Goal: Check status: Check status

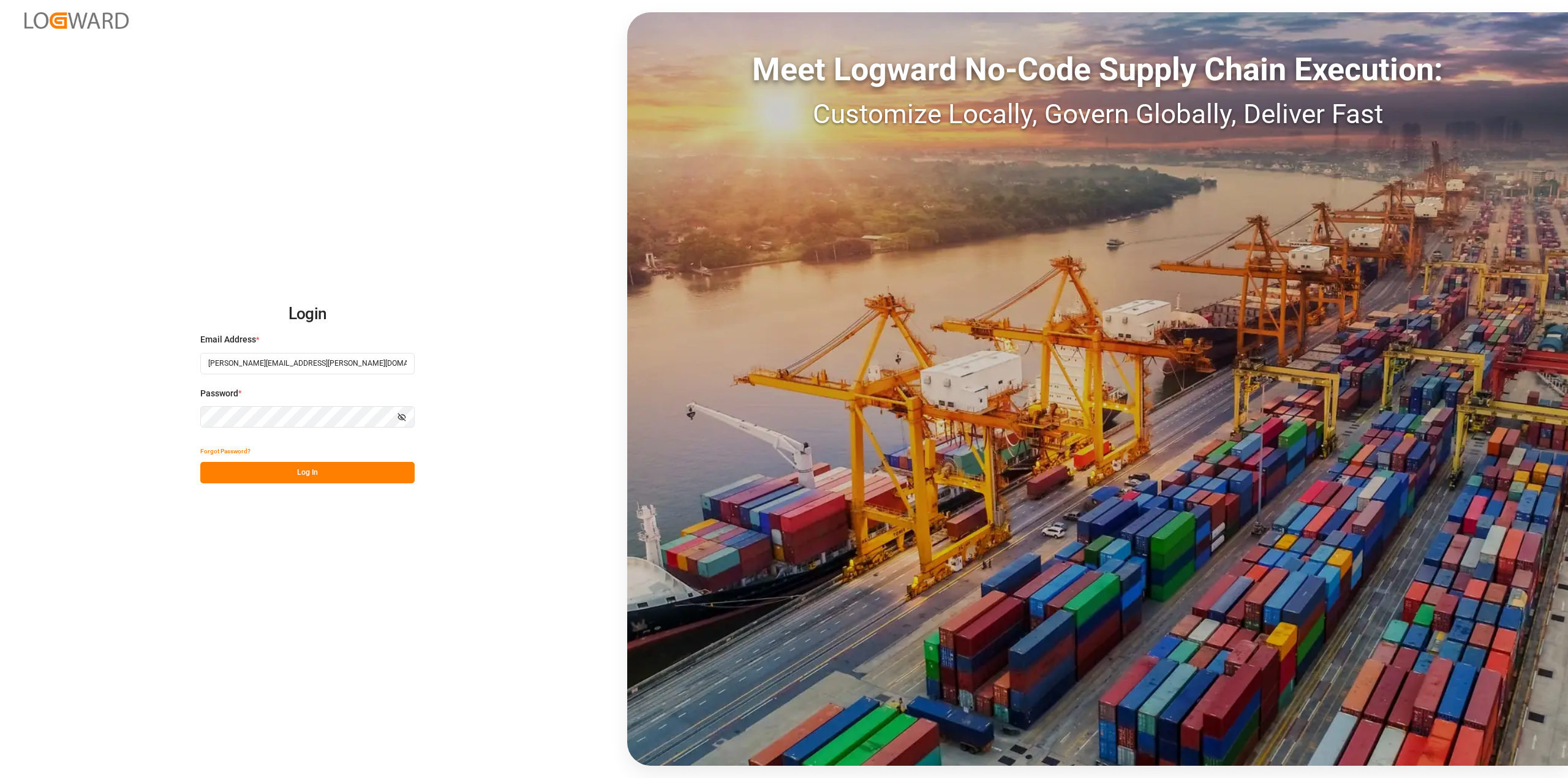
click at [278, 478] on button "Log In" at bounding box center [308, 472] width 214 height 22
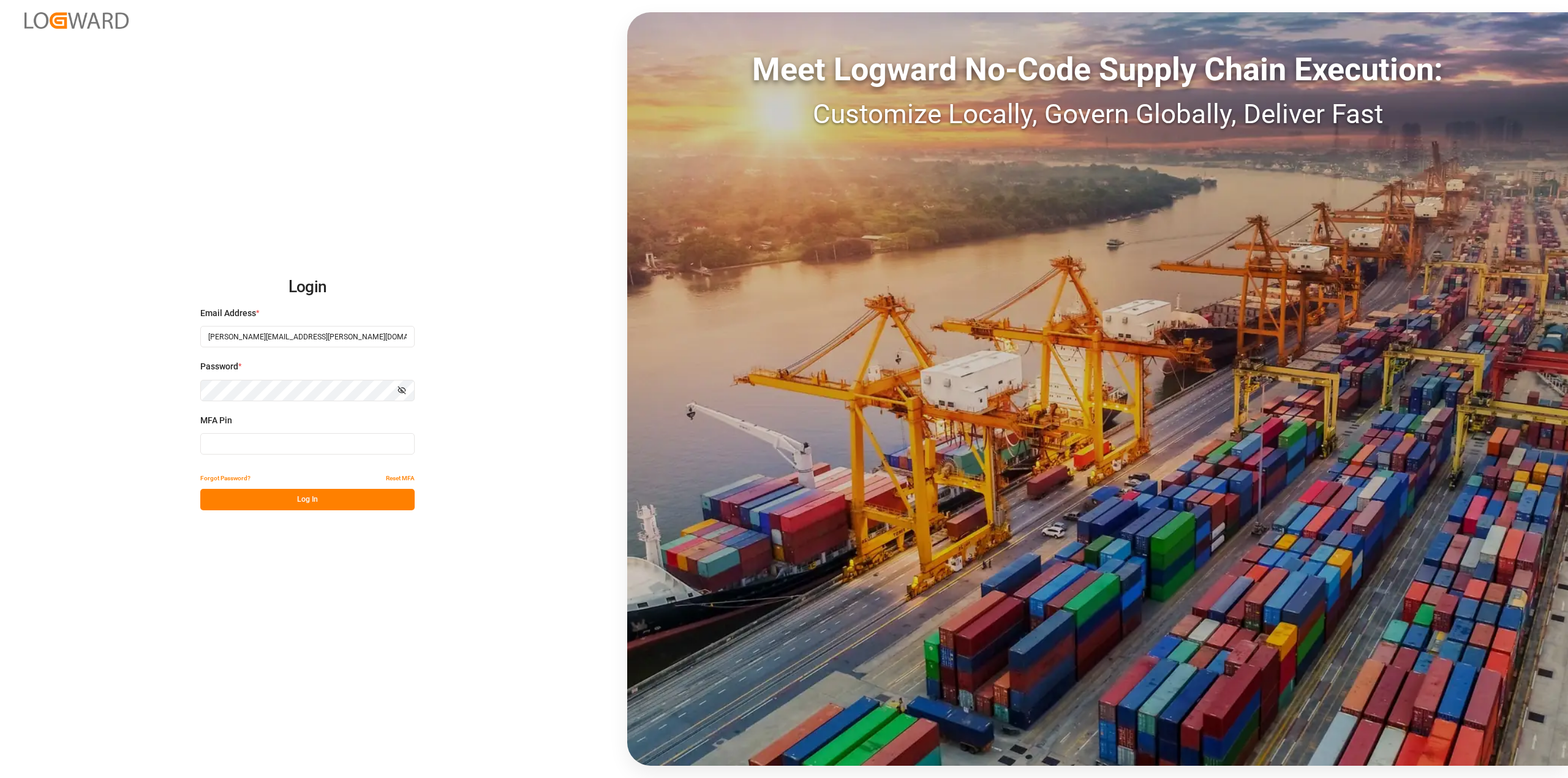
click at [257, 446] on input at bounding box center [308, 444] width 214 height 22
type input "721199"
click at [319, 500] on button "Log In" at bounding box center [308, 499] width 214 height 22
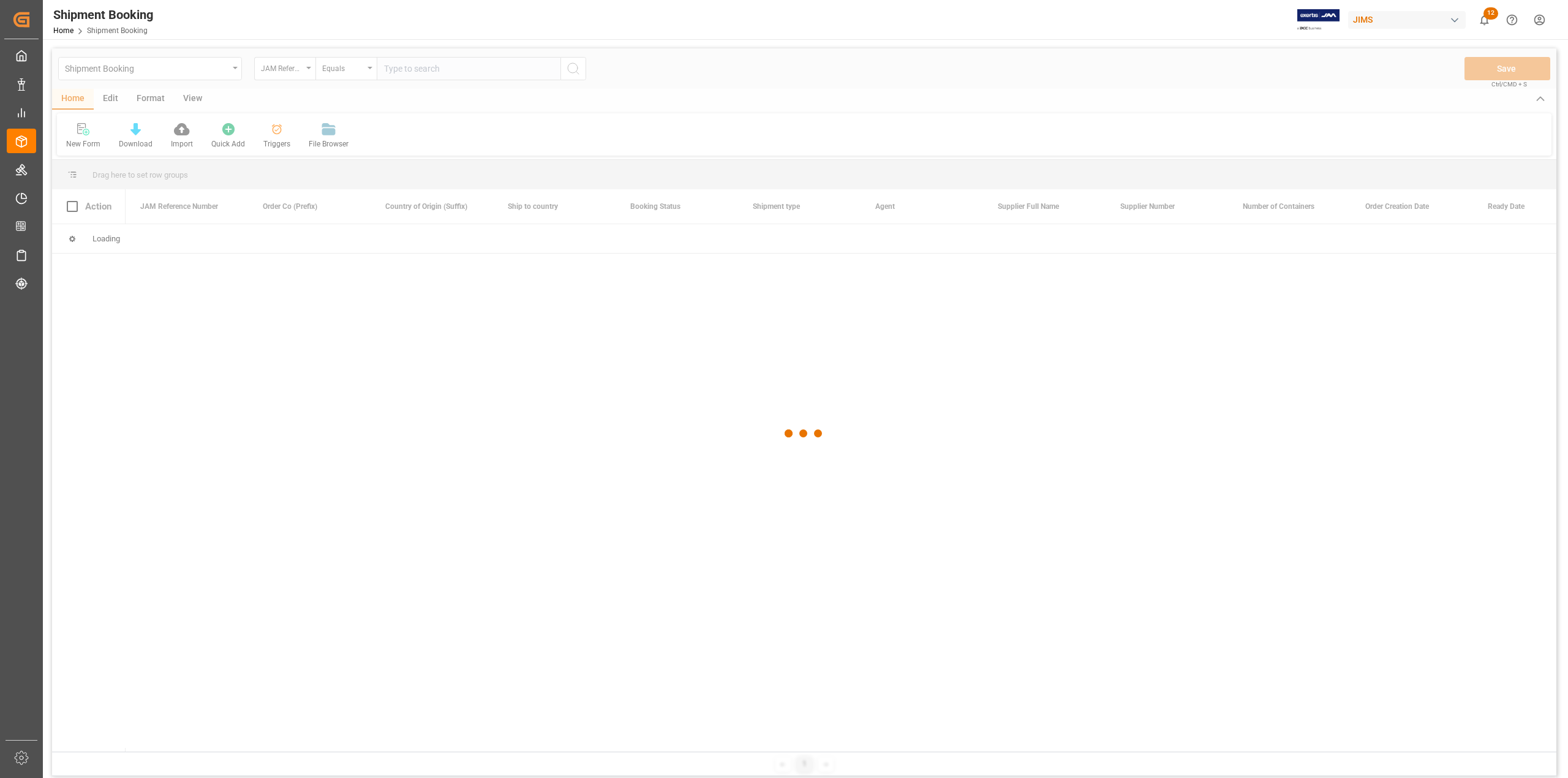
click at [404, 74] on div at bounding box center [804, 433] width 1504 height 770
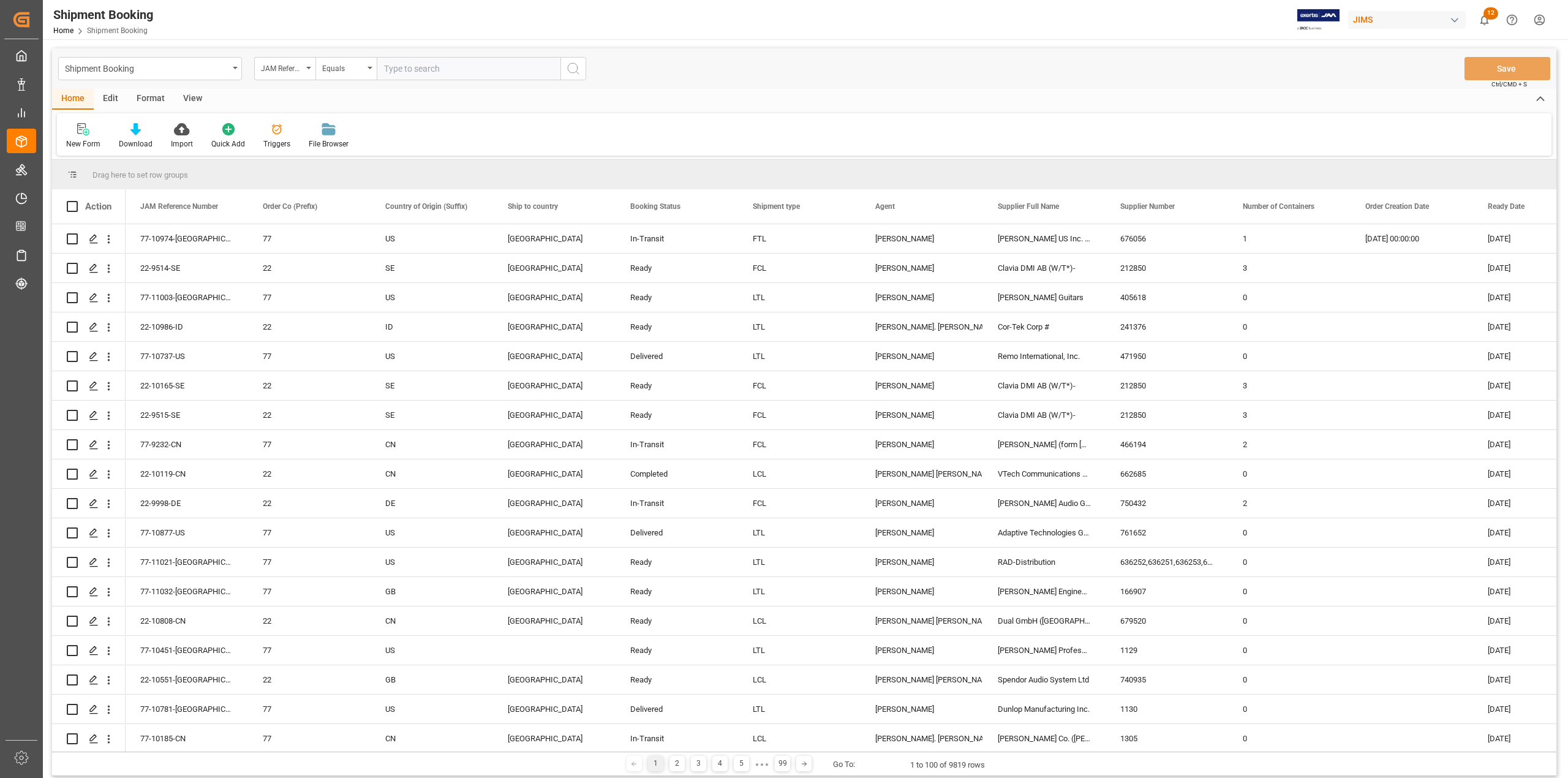
click at [405, 74] on input "text" at bounding box center [468, 68] width 184 height 23
paste input "22-9289-CN"
type input "22-9289-CN"
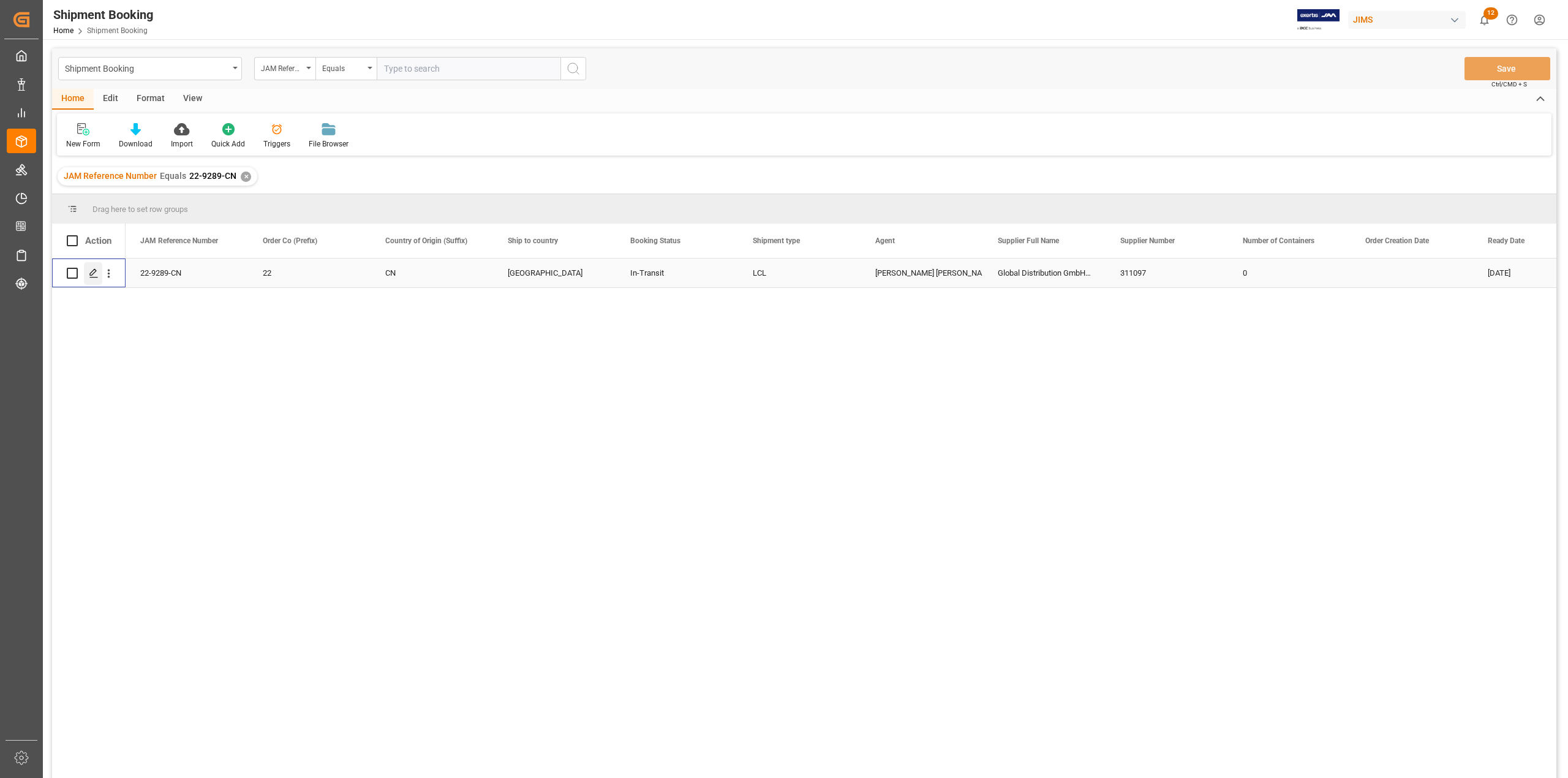
click at [95, 273] on icon "Press SPACE to select this row." at bounding box center [94, 273] width 10 height 10
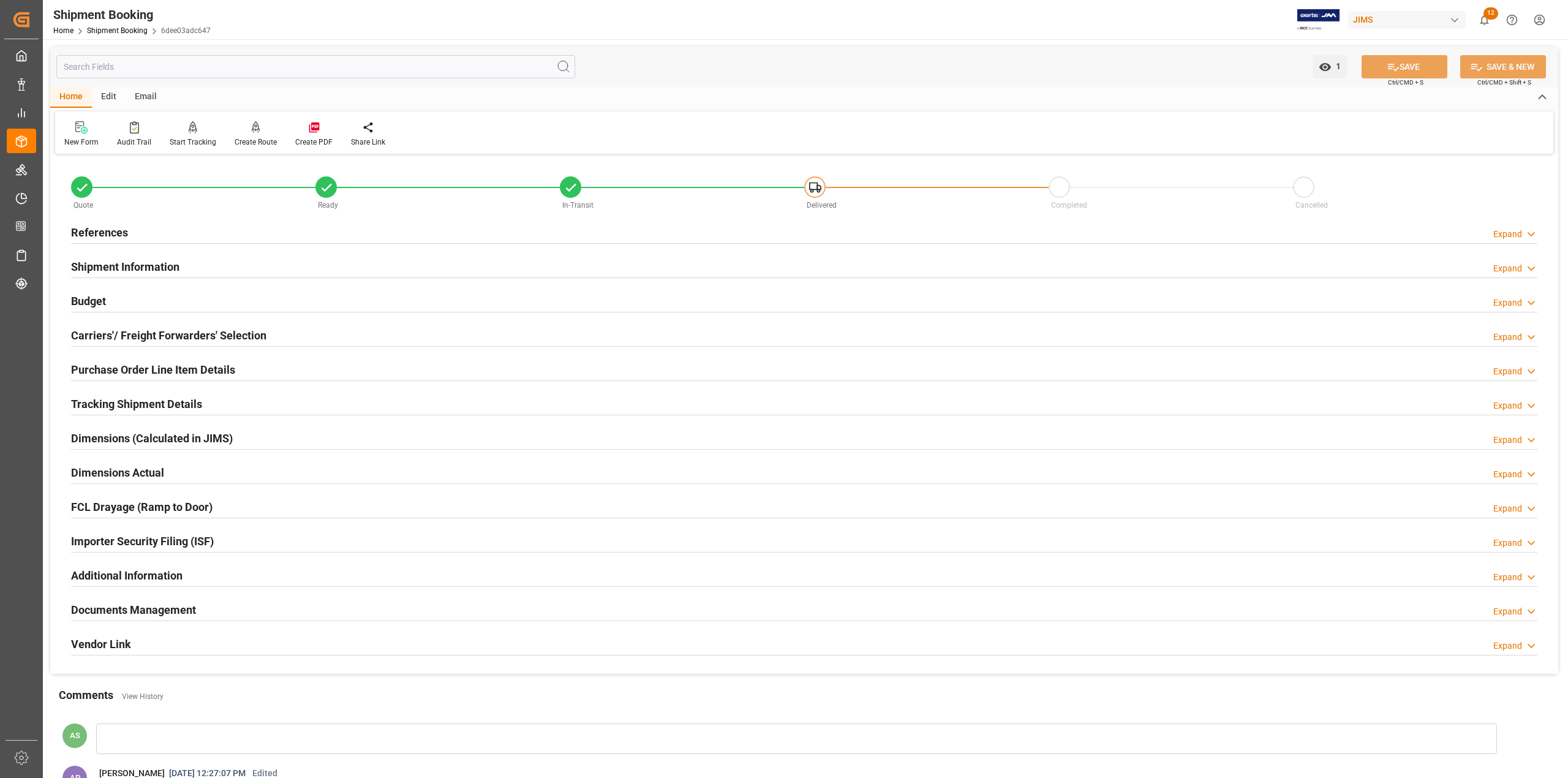
click at [88, 224] on h2 "References" at bounding box center [99, 233] width 57 height 17
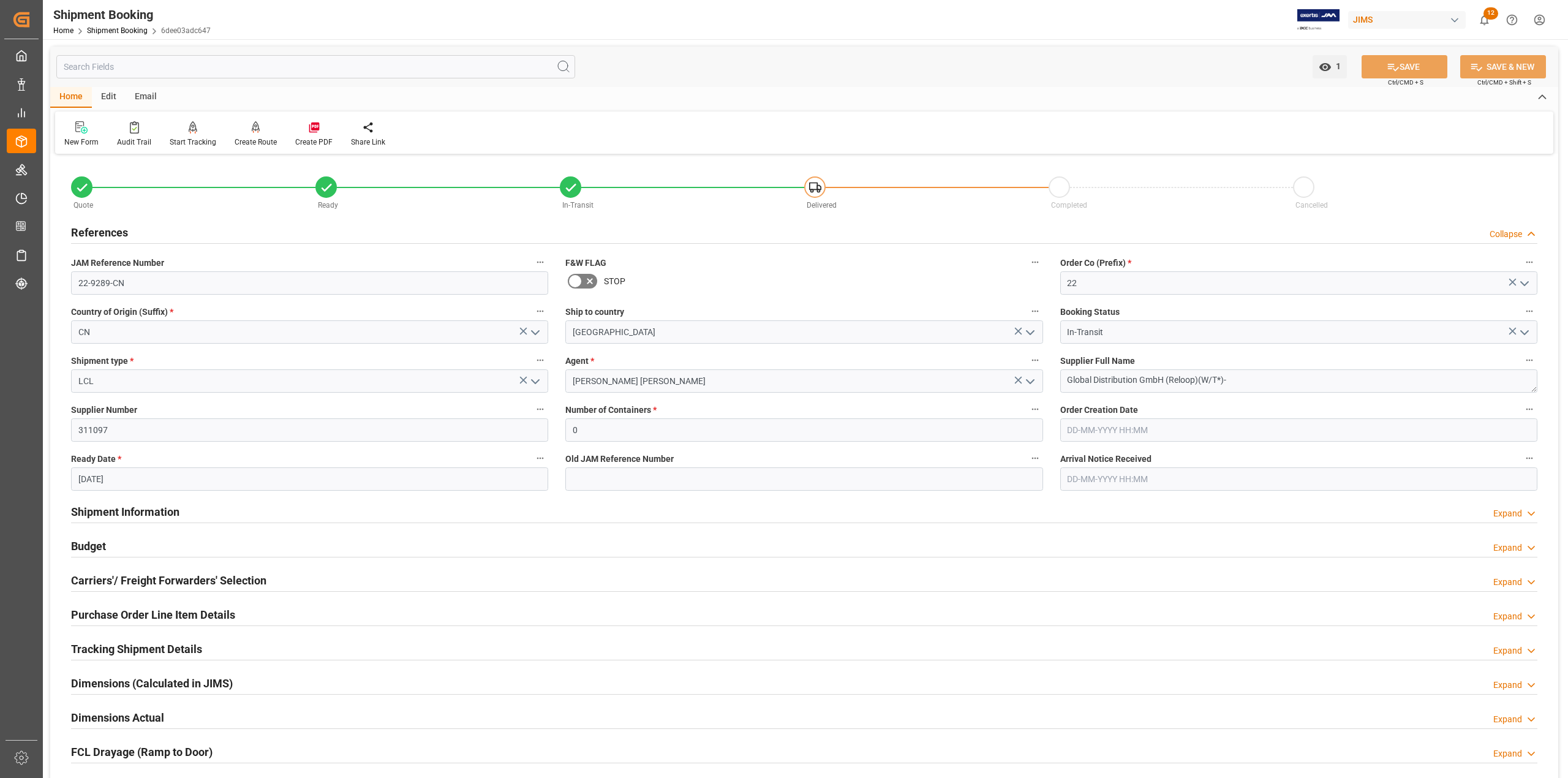
click at [89, 224] on h2 "References" at bounding box center [99, 233] width 57 height 17
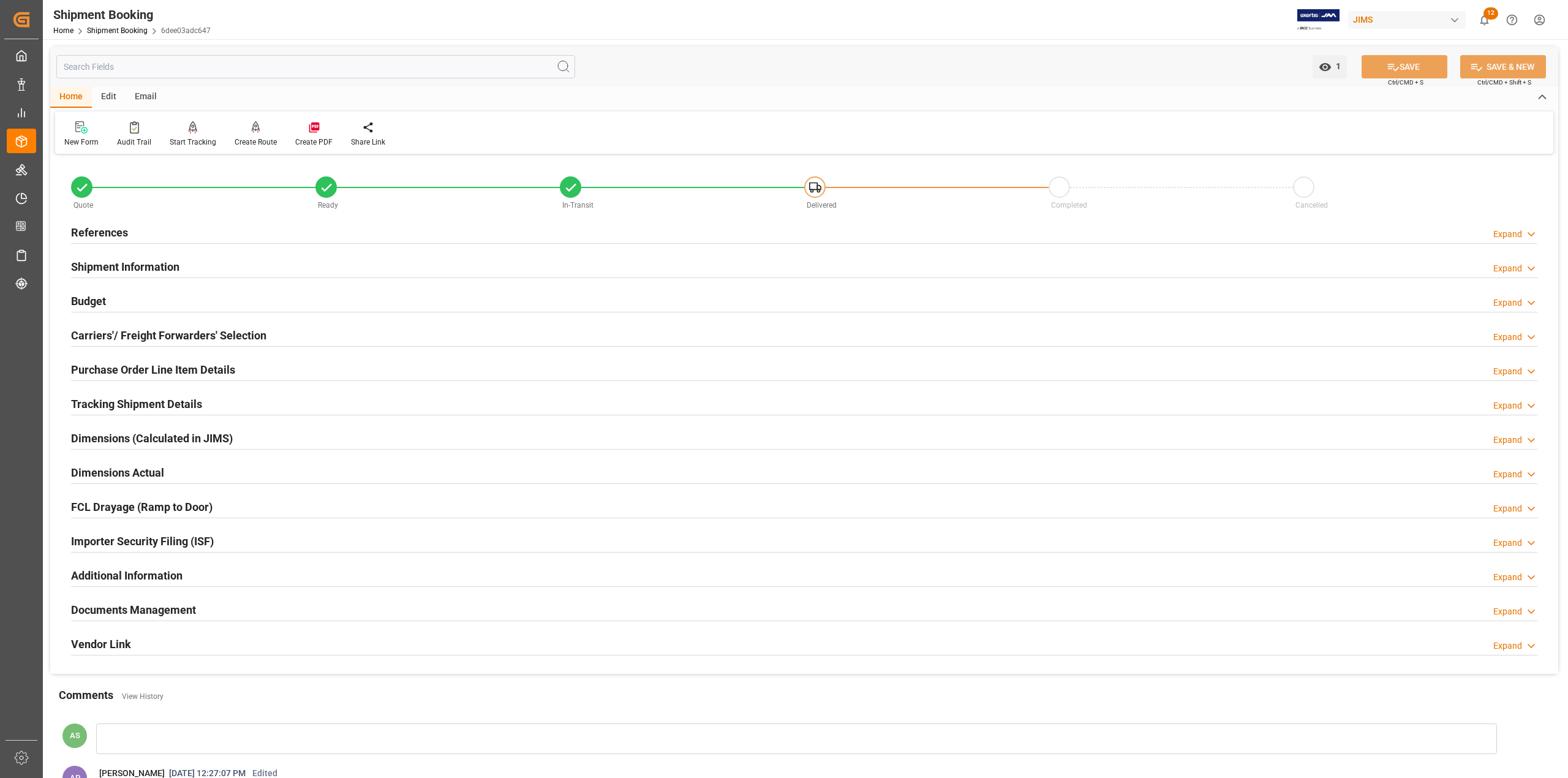
click at [104, 406] on h2 "Tracking Shipment Details" at bounding box center [136, 404] width 131 height 17
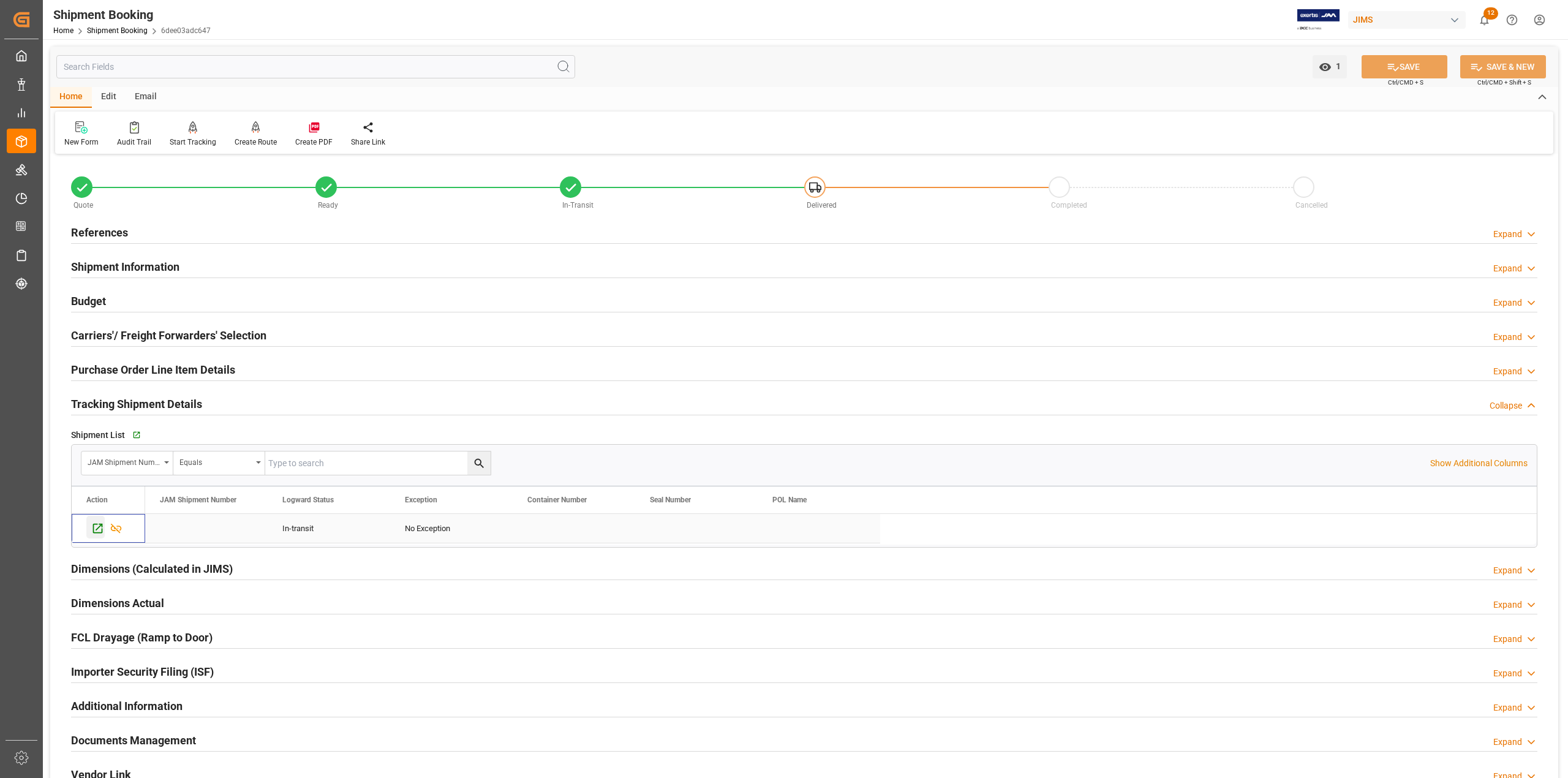
click at [98, 532] on icon "Press SPACE to select this row." at bounding box center [97, 528] width 13 height 13
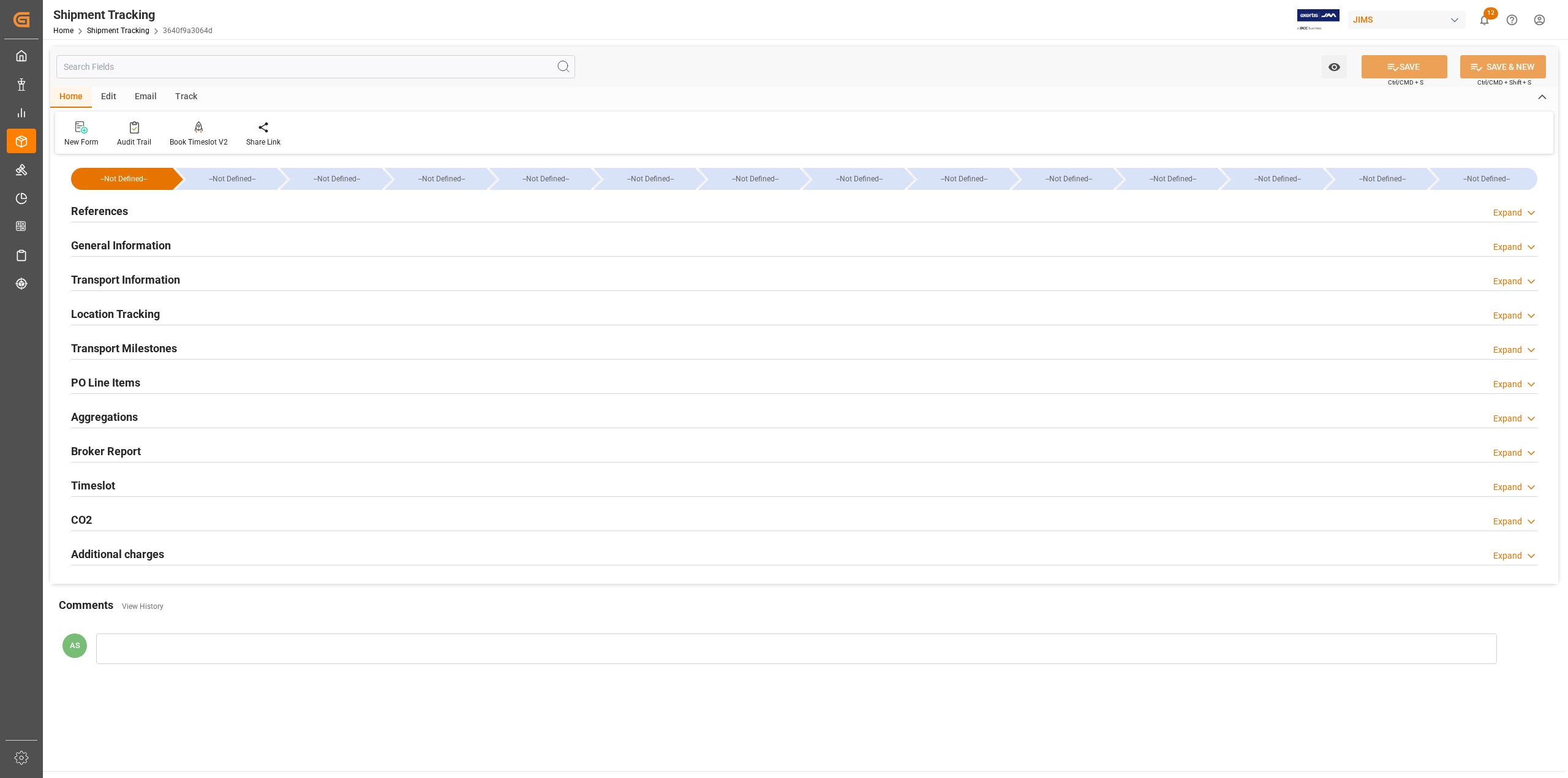
type input "26-08-2025 00:00"
type input "29-08-2025 00:00"
type input "31-08-2025 00:00"
type input "[DATE]"
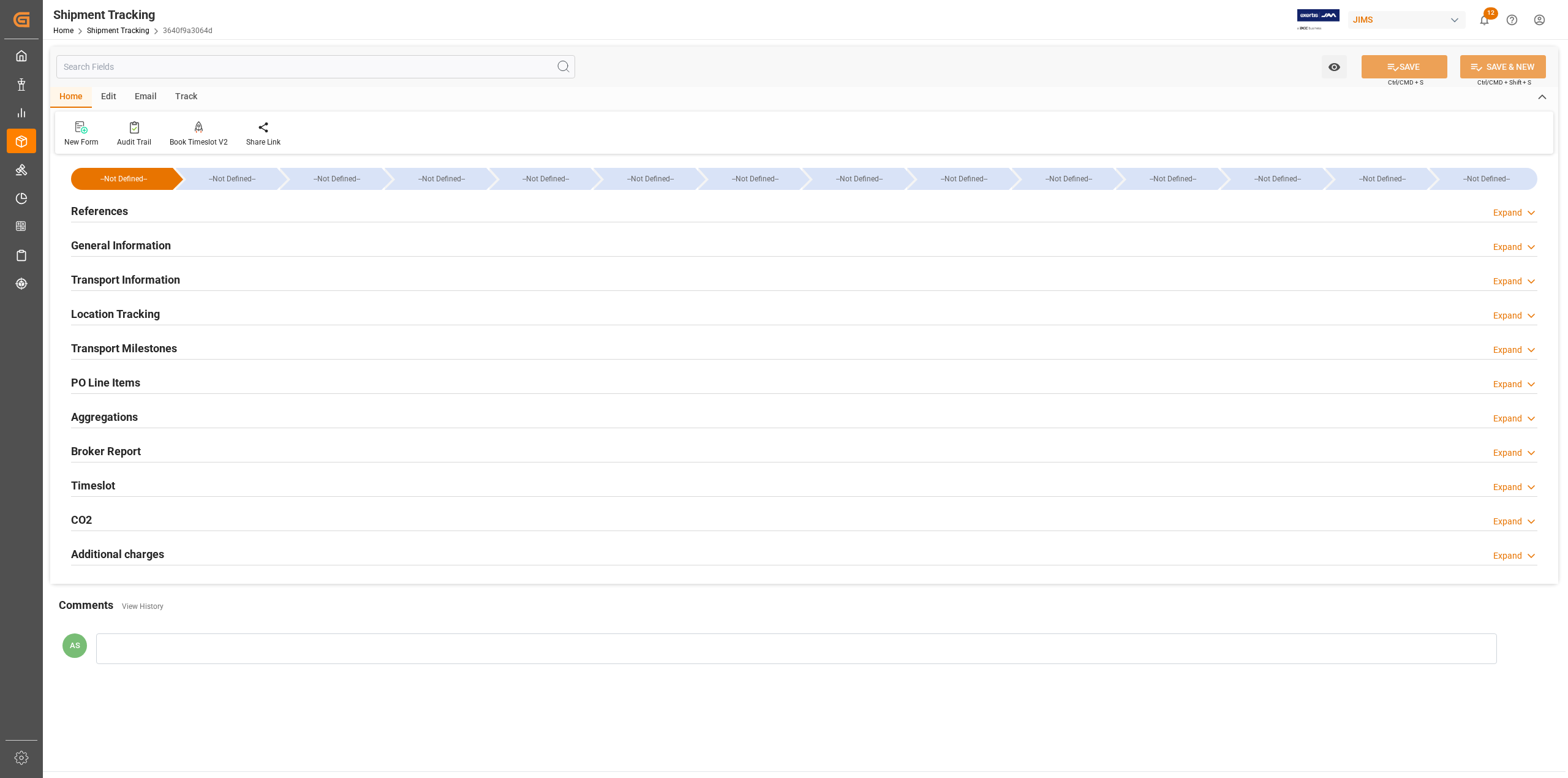
type input "20-10-2025 00:00"
click at [123, 343] on h2 "Transport Milestones" at bounding box center [123, 348] width 106 height 17
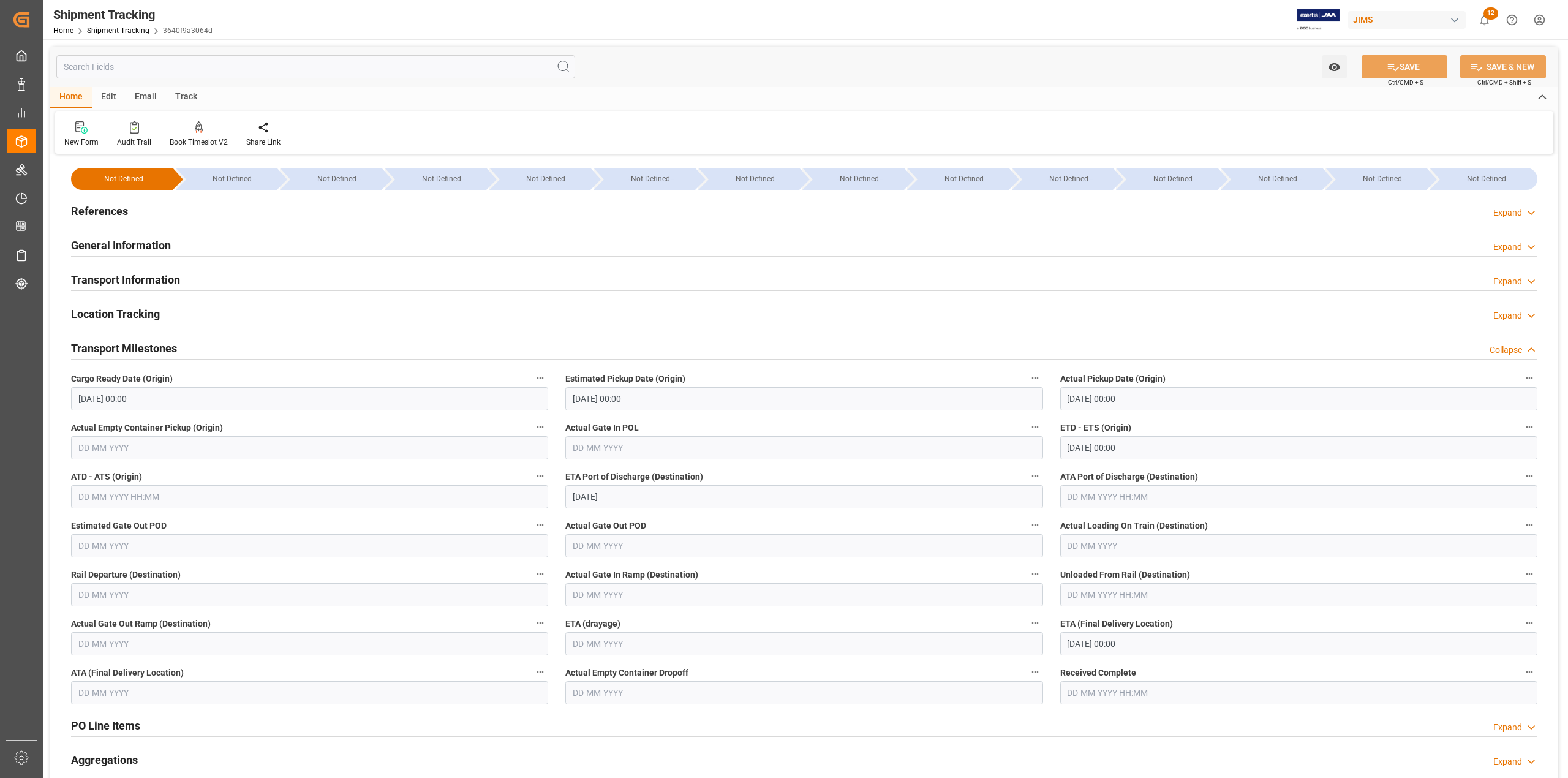
click at [132, 247] on h2 "General Information" at bounding box center [121, 245] width 100 height 17
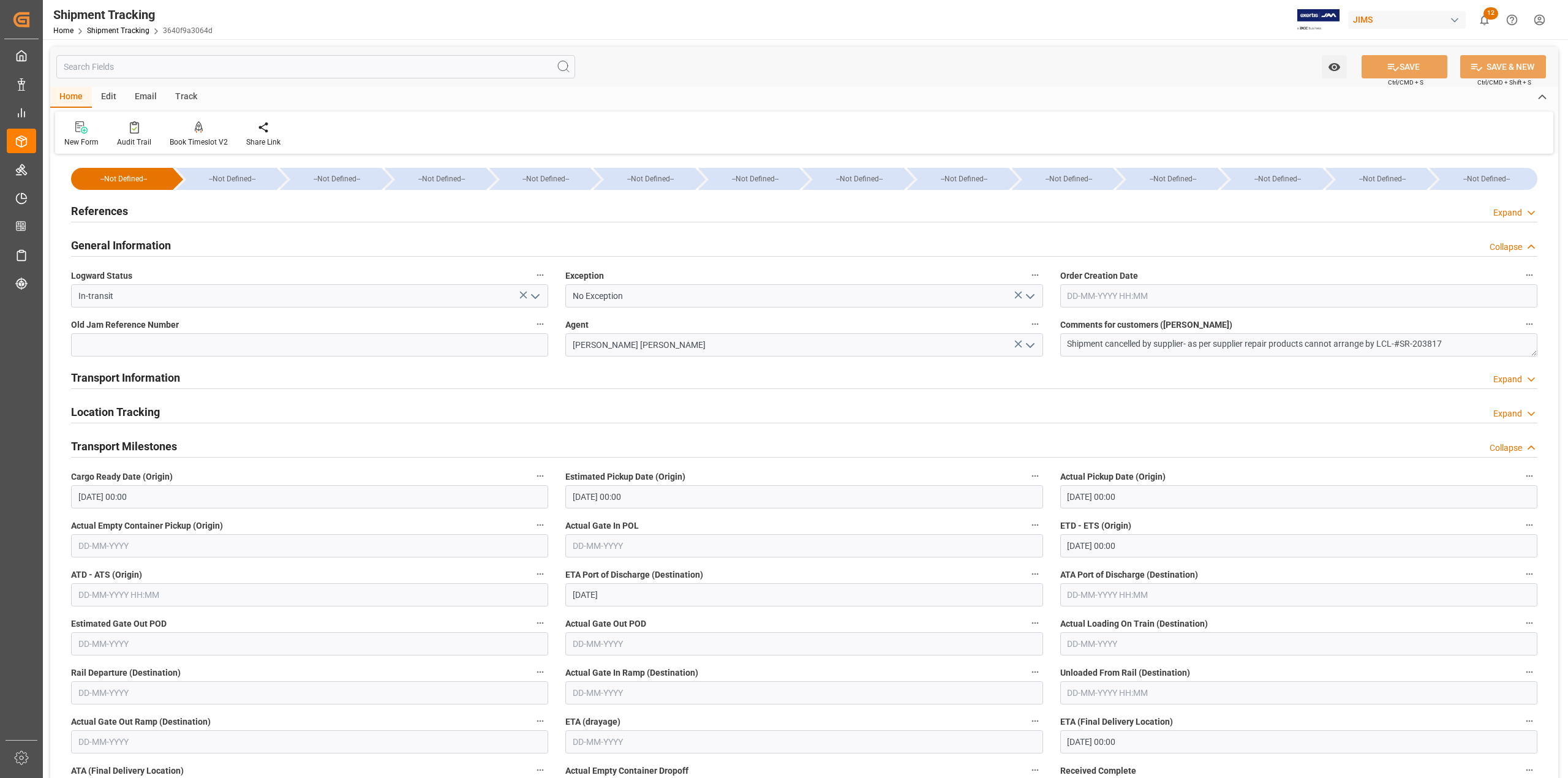
click at [129, 371] on h2 "Transport Information" at bounding box center [125, 378] width 109 height 17
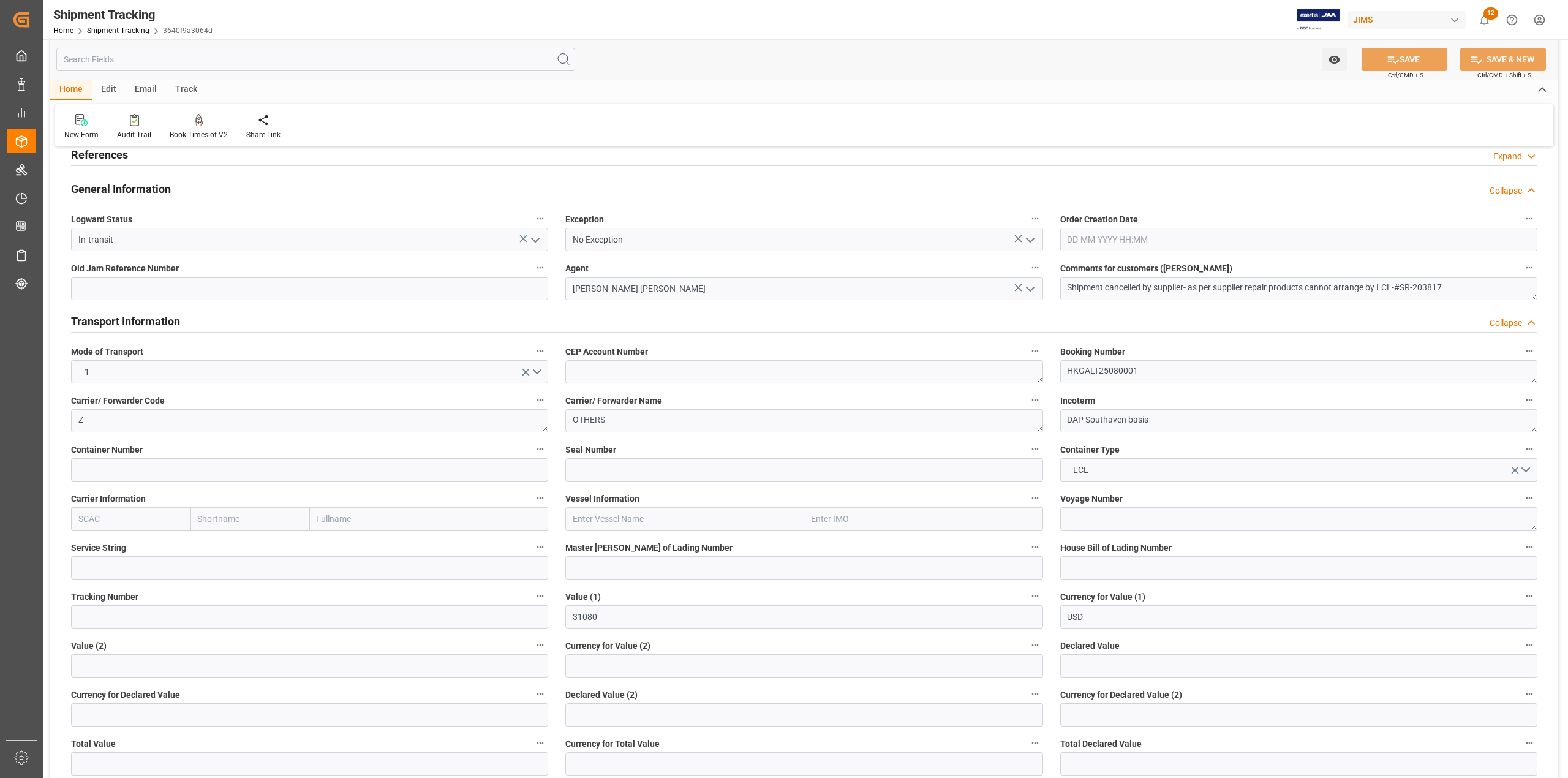
scroll to position [81, 0]
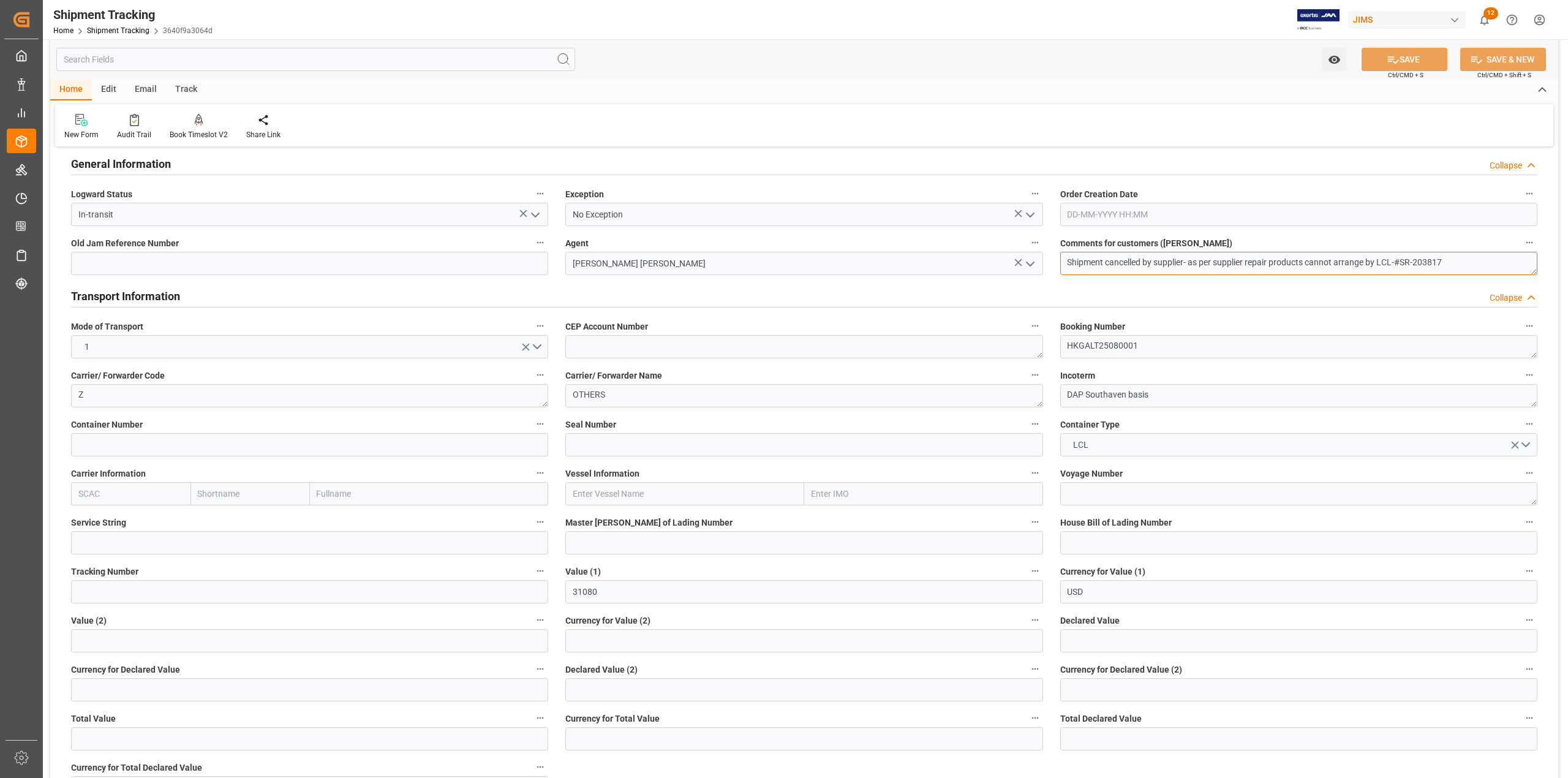
click at [1433, 259] on textarea "Shipment cancelled by supplier- as per supplier repair products cannot arrange …" at bounding box center [1299, 263] width 477 height 23
